Goal: Find specific page/section: Find specific page/section

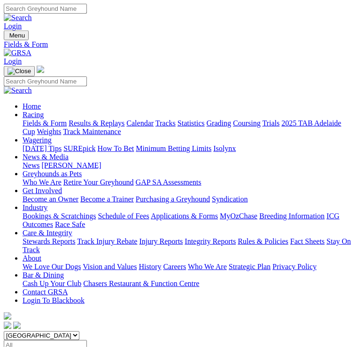
scroll to position [12, 0]
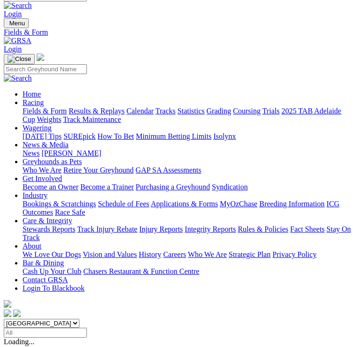
click at [8, 25] on img "Toggle navigation" at bounding box center [8, 25] width 0 height 0
click at [126, 115] on link "Calendar" at bounding box center [139, 111] width 27 height 8
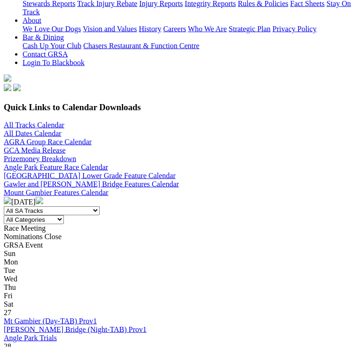
scroll to position [238, 0]
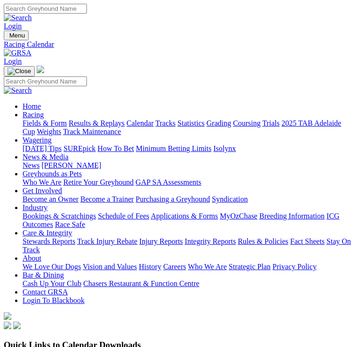
scroll to position [0, 3]
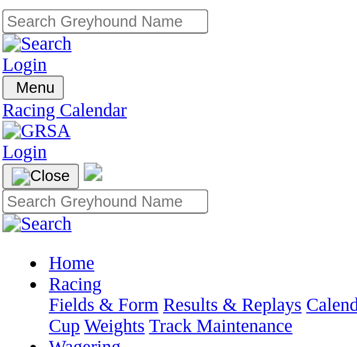
click at [104, 340] on h3 "Quick Links to Calendar Downloads" at bounding box center [178, 345] width 349 height 10
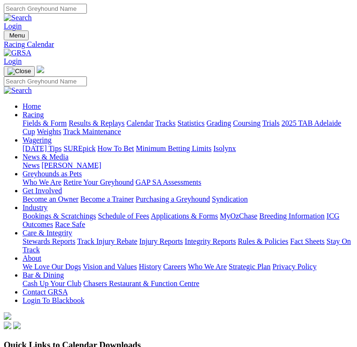
scroll to position [254, 0]
